Goal: Information Seeking & Learning: Learn about a topic

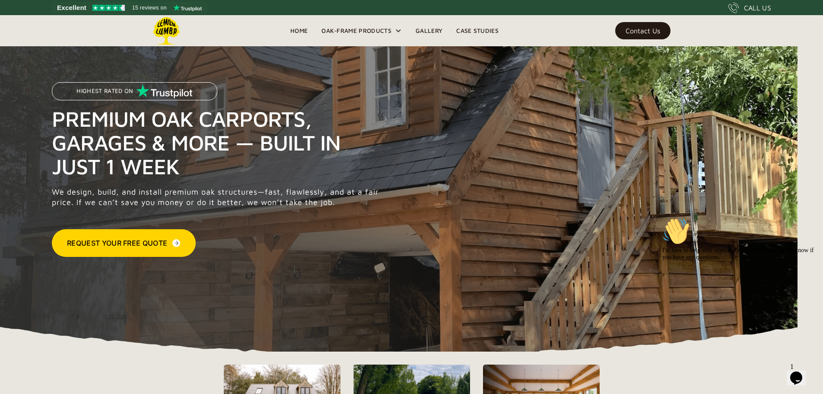
click at [470, 32] on link "Case Studies" at bounding box center [477, 30] width 56 height 13
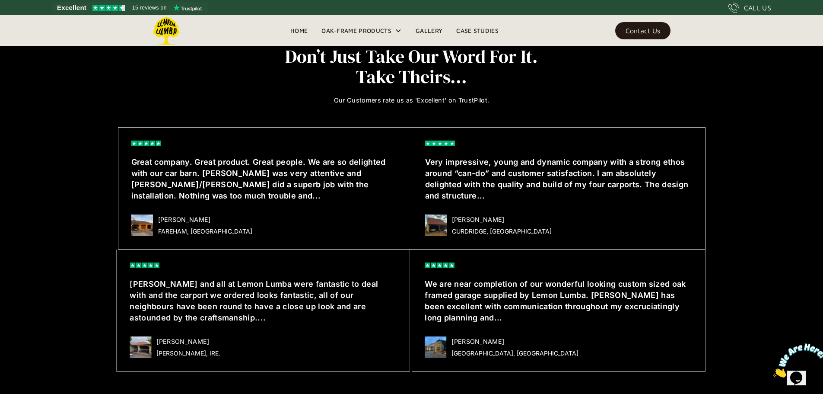
scroll to position [2208, 0]
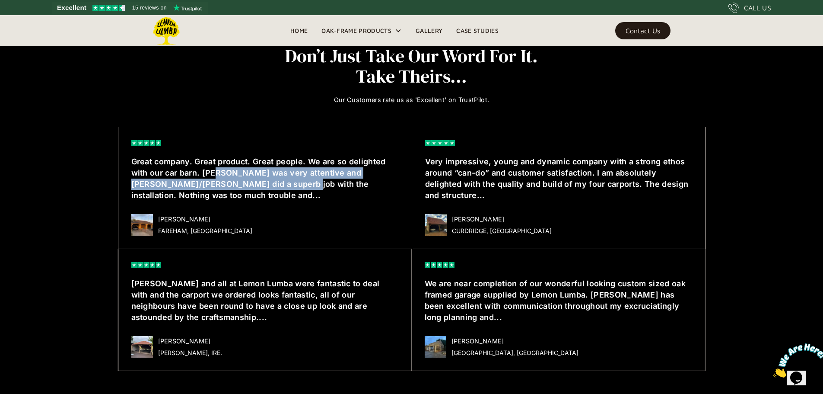
drag, startPoint x: 217, startPoint y: 157, endPoint x: 250, endPoint y: 169, distance: 35.0
click at [250, 169] on h6 "Great company. Great product. Great people. We are so delighted with our car ba…" at bounding box center [264, 178] width 267 height 45
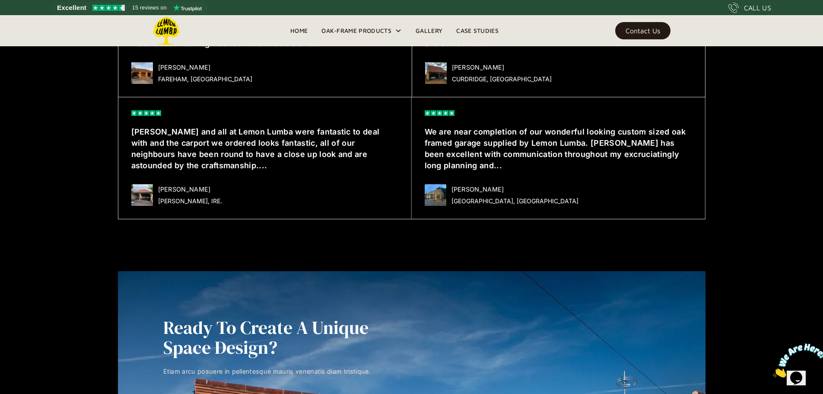
scroll to position [2359, 0]
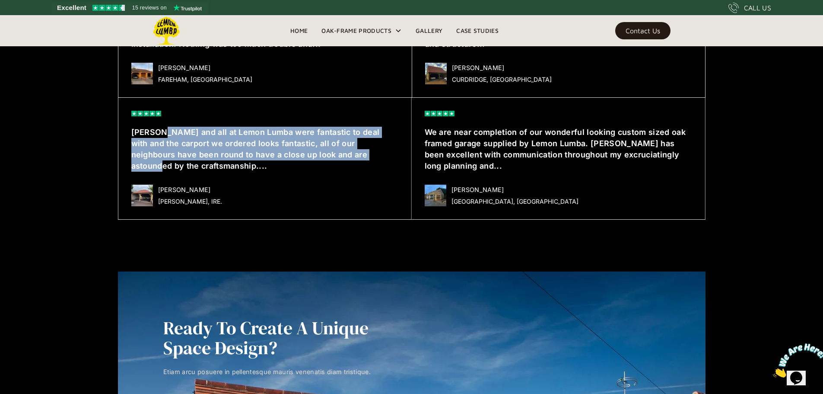
drag, startPoint x: 161, startPoint y: 113, endPoint x: 335, endPoint y: 134, distance: 175.4
click at [335, 134] on h6 "George and all at Lemon Lumba were fantastic to deal with and the carport we or…" at bounding box center [264, 149] width 267 height 45
click at [145, 184] on img at bounding box center [142, 195] width 22 height 22
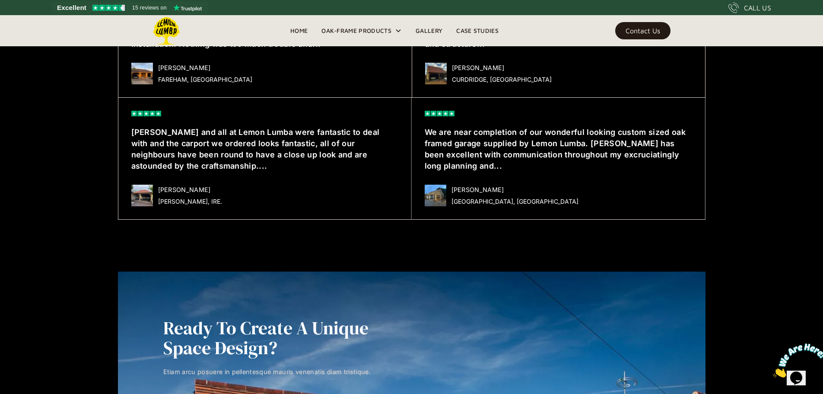
click at [171, 197] on div "KERRY, IRE." at bounding box center [190, 202] width 64 height 10
click at [148, 184] on img at bounding box center [142, 195] width 22 height 22
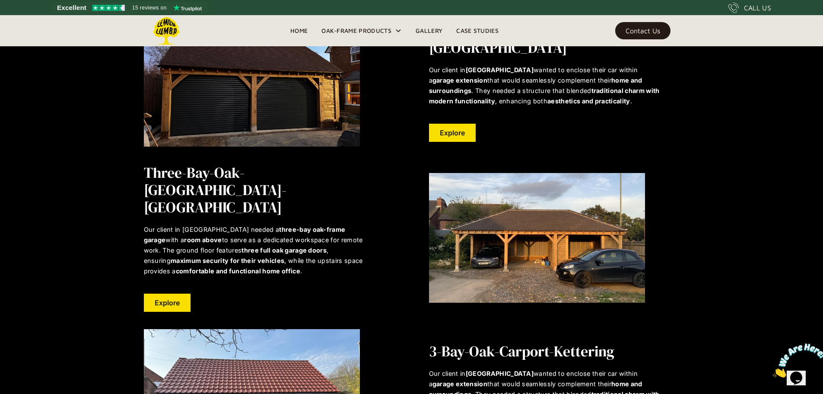
scroll to position [1300, 0]
